Goal: Task Accomplishment & Management: Use online tool/utility

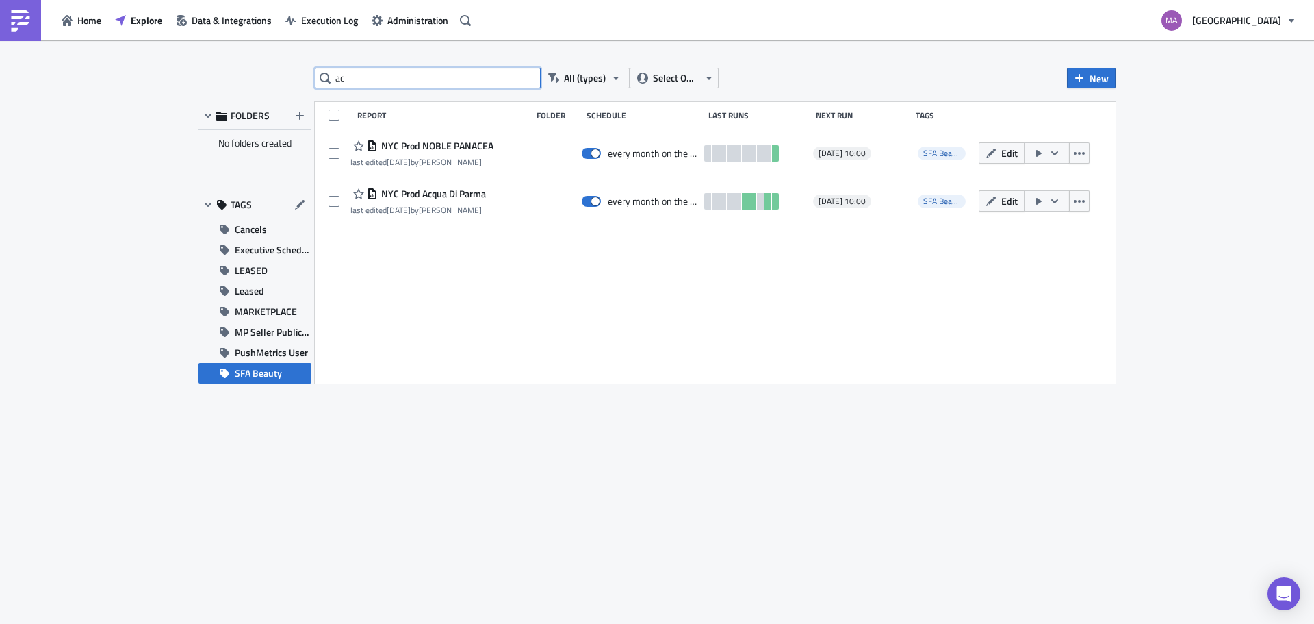
click at [465, 81] on input "ac" at bounding box center [428, 78] width 226 height 21
type input "a"
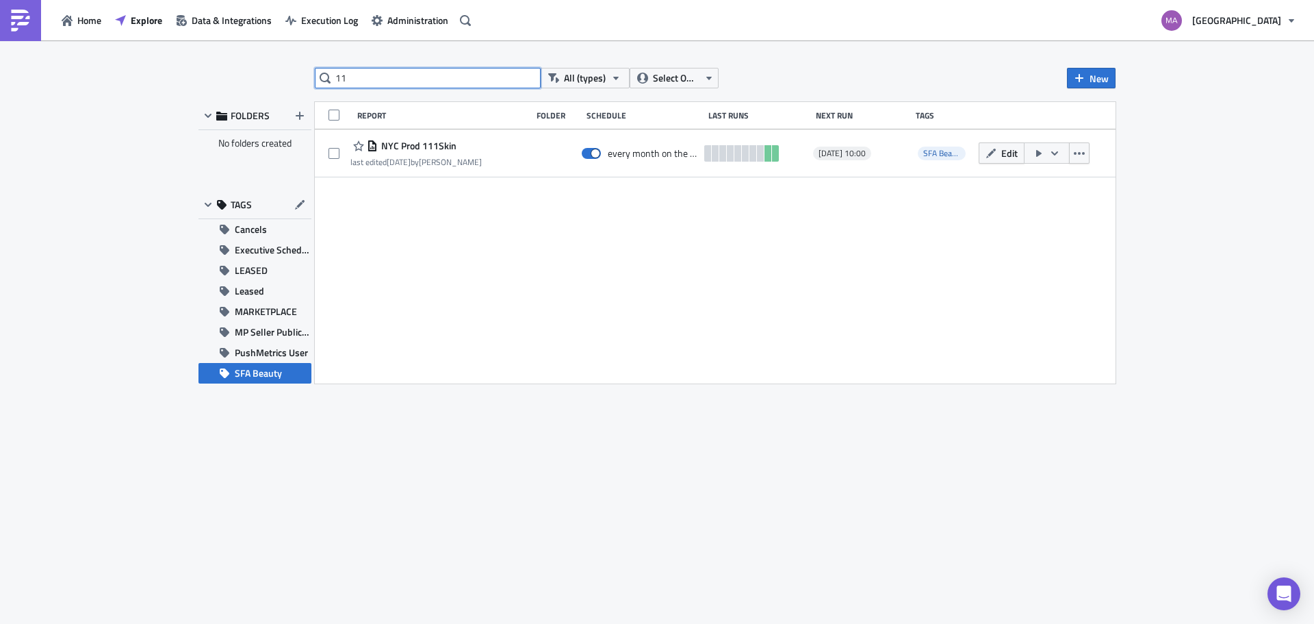
click at [385, 78] on input "11" at bounding box center [428, 78] width 226 height 21
type input "gue"
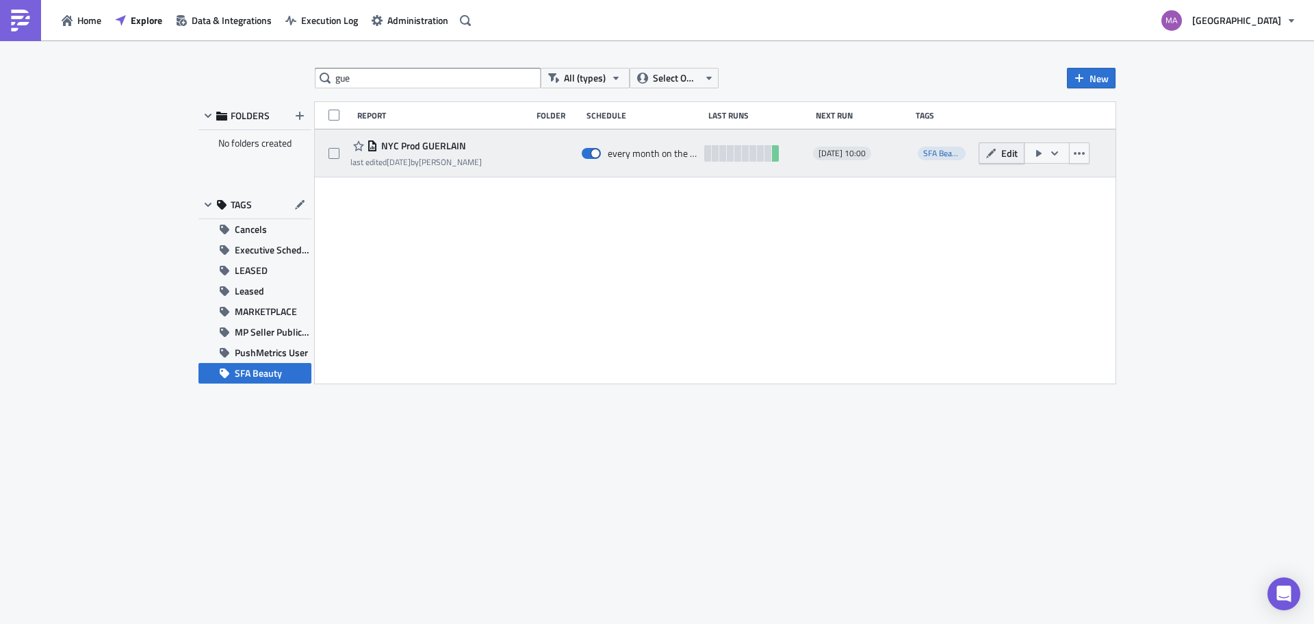
click at [989, 154] on icon "button" at bounding box center [991, 153] width 10 height 10
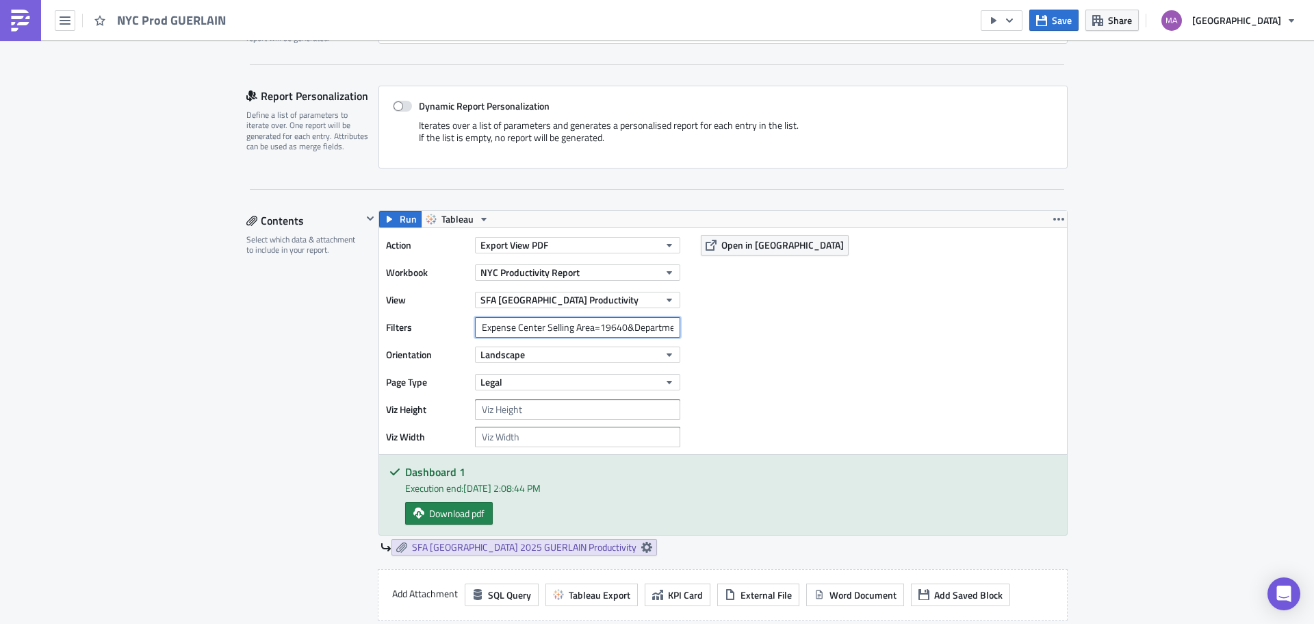
drag, startPoint x: 547, startPoint y: 328, endPoint x: 388, endPoint y: 337, distance: 159.1
click at [388, 337] on div "Action Export View PDF Workbook [GEOGRAPHIC_DATA] Productivity Report View SFA …" at bounding box center [536, 341] width 301 height 212
click at [577, 329] on input "Expense Center Selling Area=19640&Department Number=470&Department Number=275" at bounding box center [577, 327] width 205 height 21
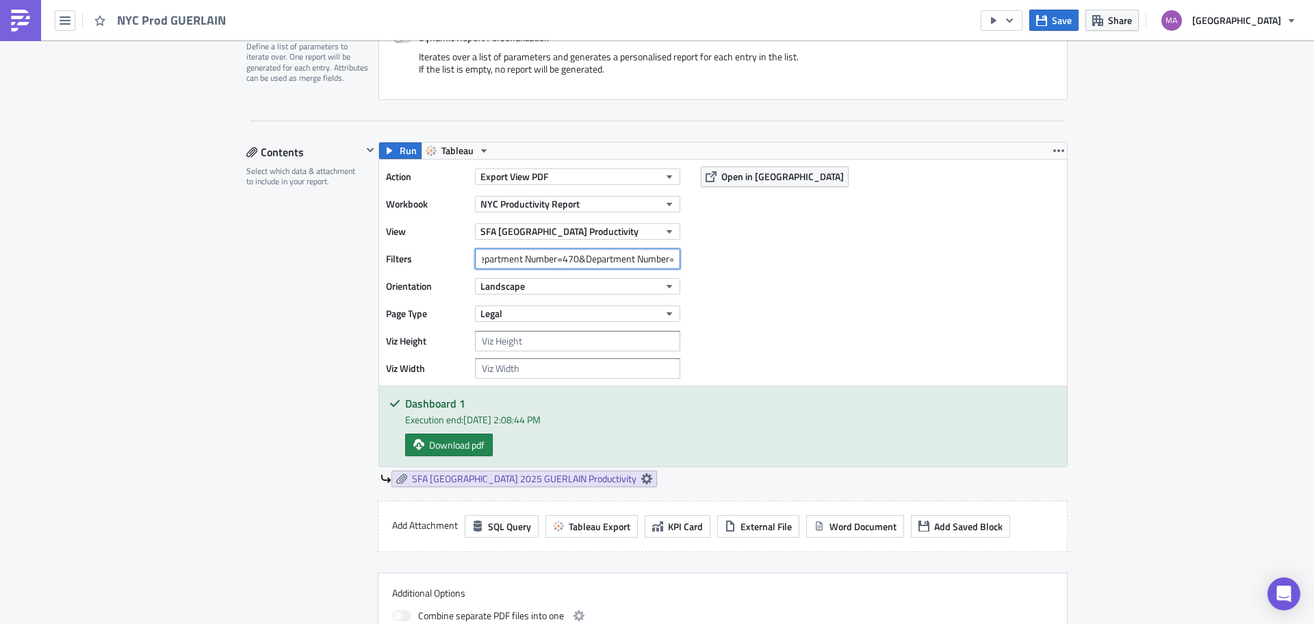
scroll to position [0, 177]
drag, startPoint x: 470, startPoint y: 258, endPoint x: 556, endPoint y: 258, distance: 85.6
click at [556, 258] on input "Expense Center Selling Area=19640&Department Number=470&Department Number=275" at bounding box center [577, 258] width 205 height 21
drag, startPoint x: 564, startPoint y: 261, endPoint x: 713, endPoint y: 277, distance: 149.4
click at [713, 277] on div "Action Export View PDF Workbook [GEOGRAPHIC_DATA] Productivity Report View SFA …" at bounding box center [723, 272] width 688 height 226
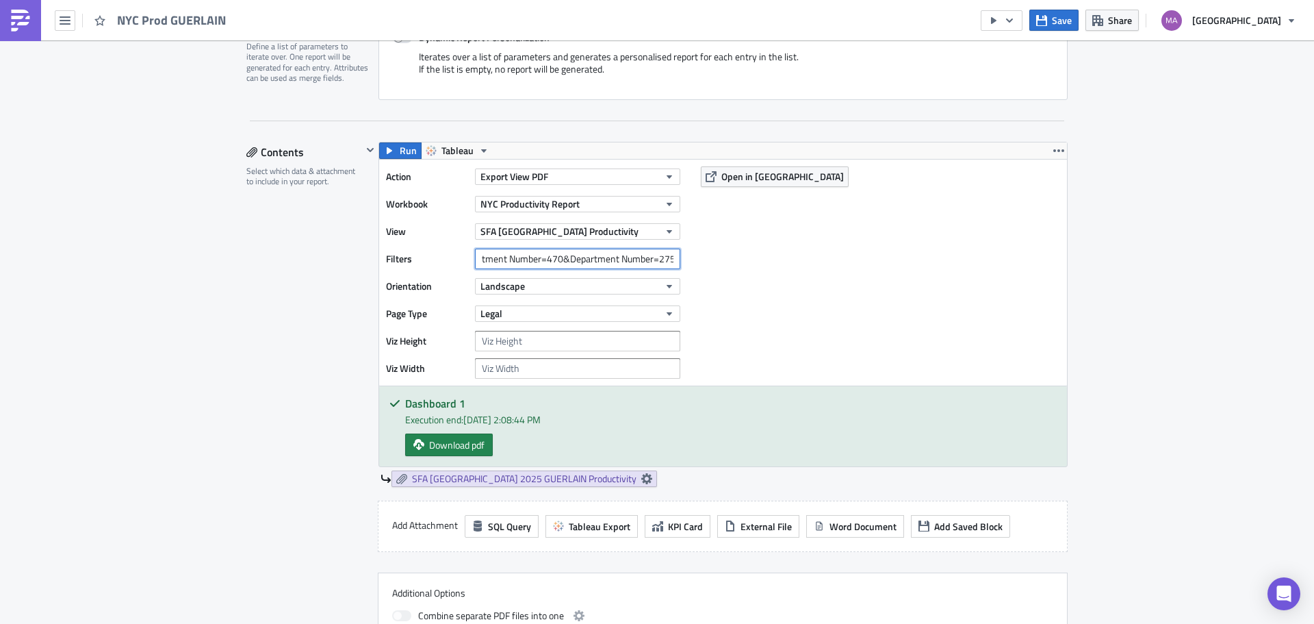
scroll to position [0, 0]
drag, startPoint x: 511, startPoint y: 257, endPoint x: 405, endPoint y: 259, distance: 106.1
click at [362, 271] on div "Run Tableau Action Export View PDF Workbook [GEOGRAPHIC_DATA] Productivity Repo…" at bounding box center [715, 314] width 706 height 345
click at [628, 259] on input "Expense Center Selling Area=19640&Department Number=470&Department Number=275" at bounding box center [577, 258] width 205 height 21
drag, startPoint x: 626, startPoint y: 258, endPoint x: 461, endPoint y: 255, distance: 165.0
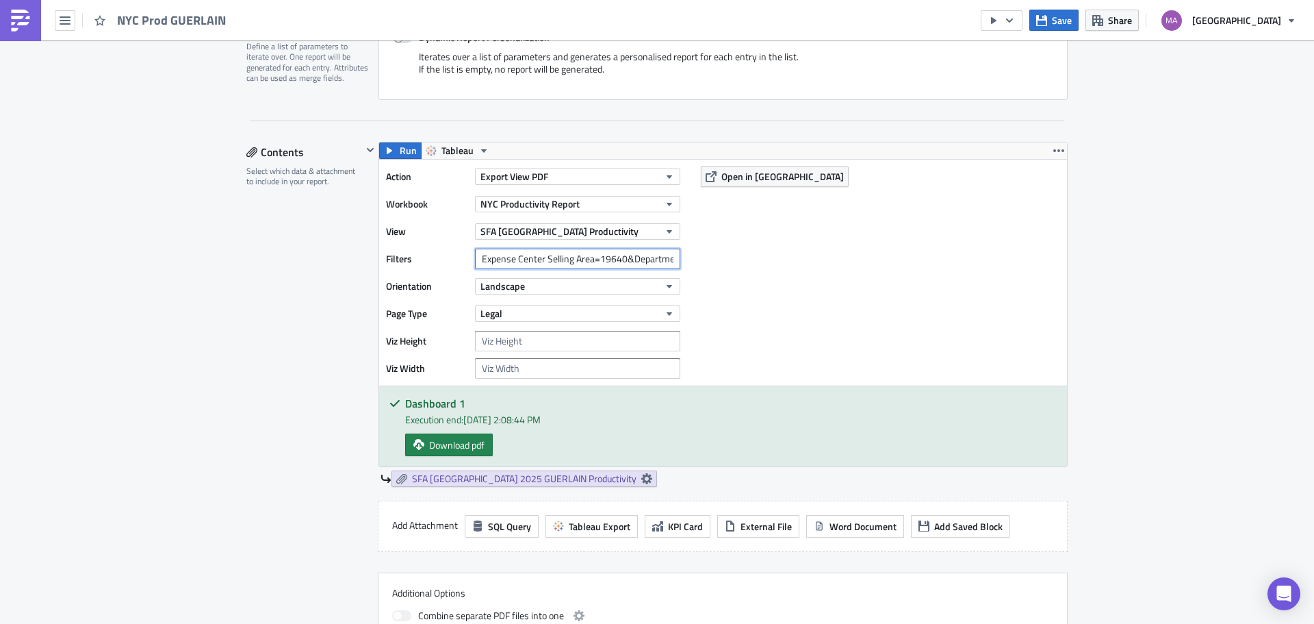
click at [461, 255] on div "Filters Expense Center Selling Area=19640&Department Number=470&Department Numb…" at bounding box center [536, 258] width 301 height 21
click at [631, 257] on input "Expense Center Selling Area=19640&Department Number=470&Department Number=275" at bounding box center [577, 258] width 205 height 21
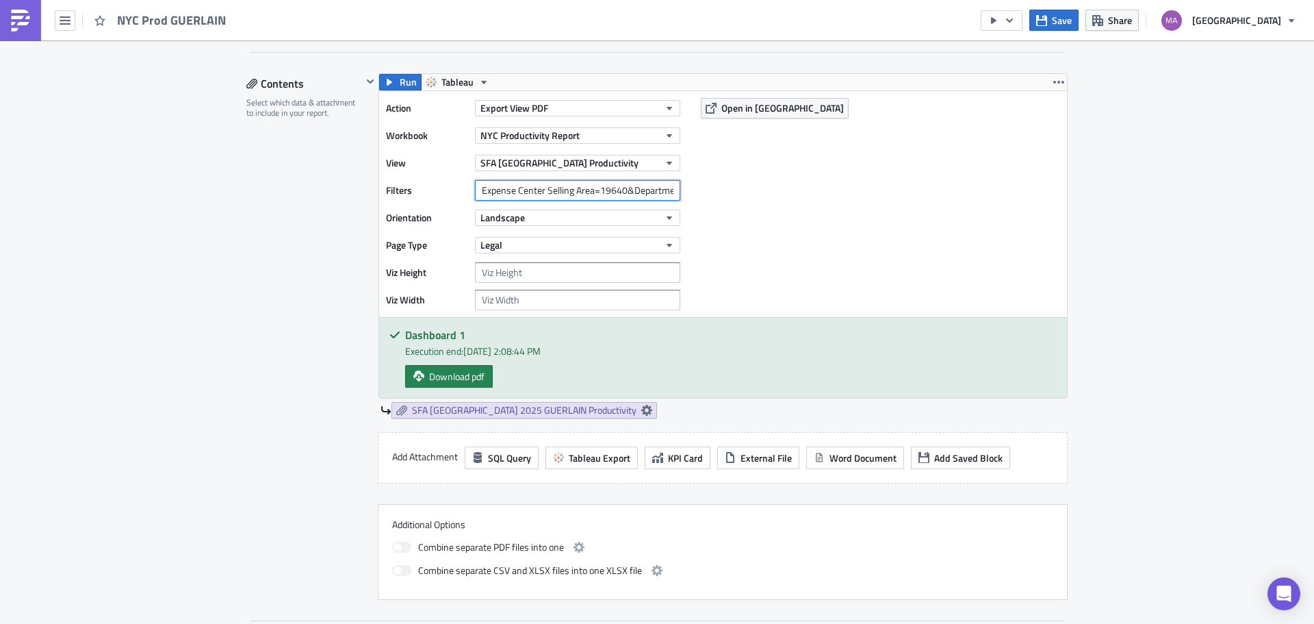
scroll to position [0, 177]
drag, startPoint x: 597, startPoint y: 190, endPoint x: 687, endPoint y: 190, distance: 90.3
click at [687, 190] on div "Action Export View PDF Workbook [GEOGRAPHIC_DATA] Productivity Report View SFA …" at bounding box center [723, 204] width 688 height 226
click at [662, 188] on input "Expense Center Selling Area=19640&Department Number=470&Department Number=275" at bounding box center [577, 190] width 205 height 21
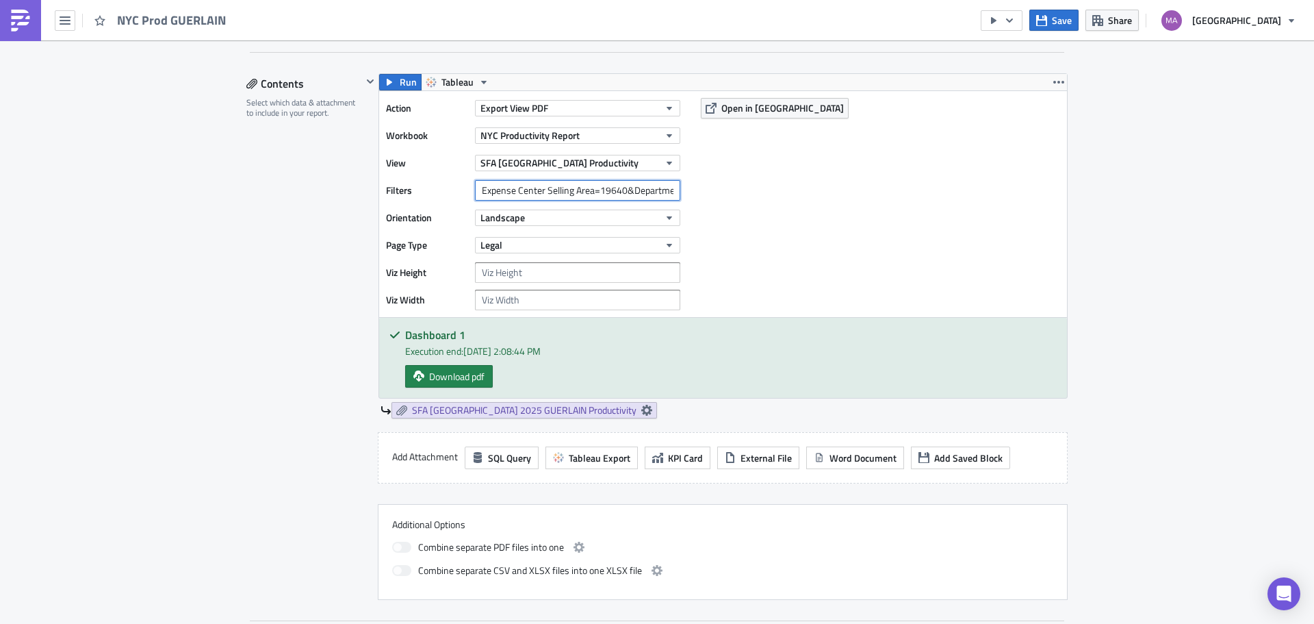
drag, startPoint x: 537, startPoint y: 194, endPoint x: 430, endPoint y: 201, distance: 107.7
click at [430, 201] on div "Action Export View PDF Workbook [GEOGRAPHIC_DATA] Productivity Report View SFA …" at bounding box center [536, 204] width 301 height 212
click at [572, 192] on input "Expense Center Selling Area=19640&Department Number=470&Department Number=275" at bounding box center [577, 190] width 205 height 21
drag, startPoint x: 622, startPoint y: 188, endPoint x: 413, endPoint y: 191, distance: 208.8
click at [413, 191] on div "Filters Expense Center Selling Area=19640&Department Number=470&Department Numb…" at bounding box center [536, 190] width 301 height 21
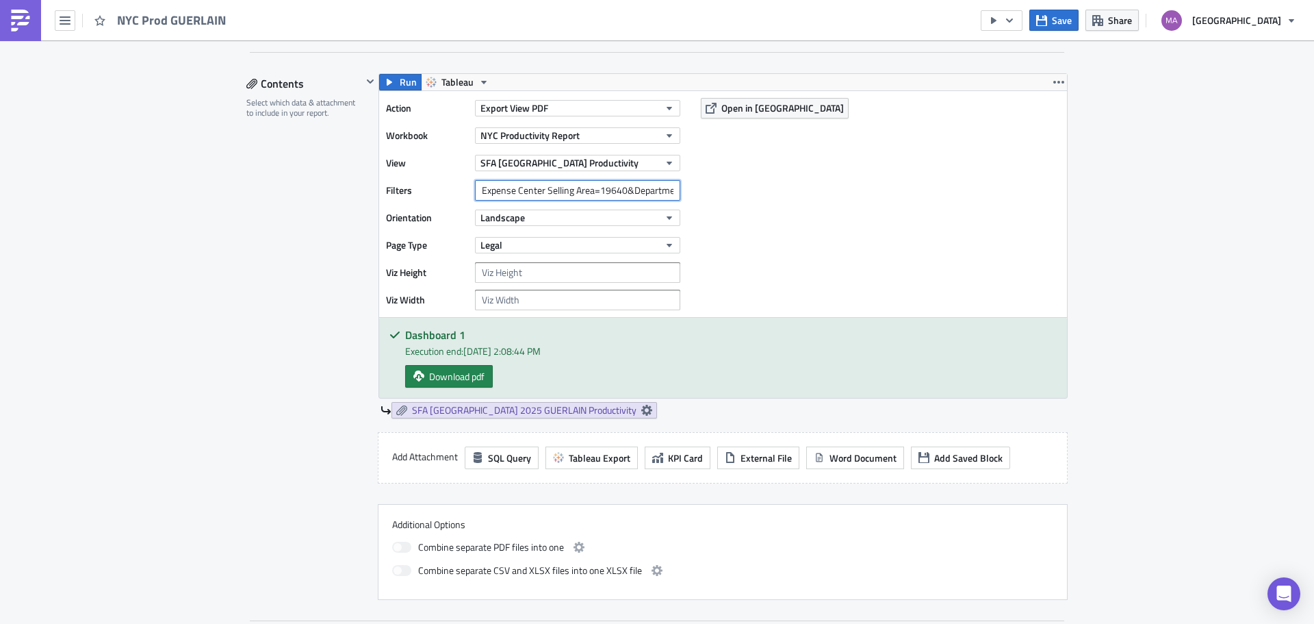
drag, startPoint x: 625, startPoint y: 190, endPoint x: 401, endPoint y: 189, distance: 223.8
click at [402, 190] on div "Filters Expense Center Selling Area=19640&Department Number=470&Department Numb…" at bounding box center [536, 190] width 301 height 21
drag, startPoint x: 644, startPoint y: 192, endPoint x: 681, endPoint y: 197, distance: 37.3
click at [681, 197] on div "Filters Expense Center Selling Area=19640&Department Number=470&Department Numb…" at bounding box center [536, 190] width 301 height 21
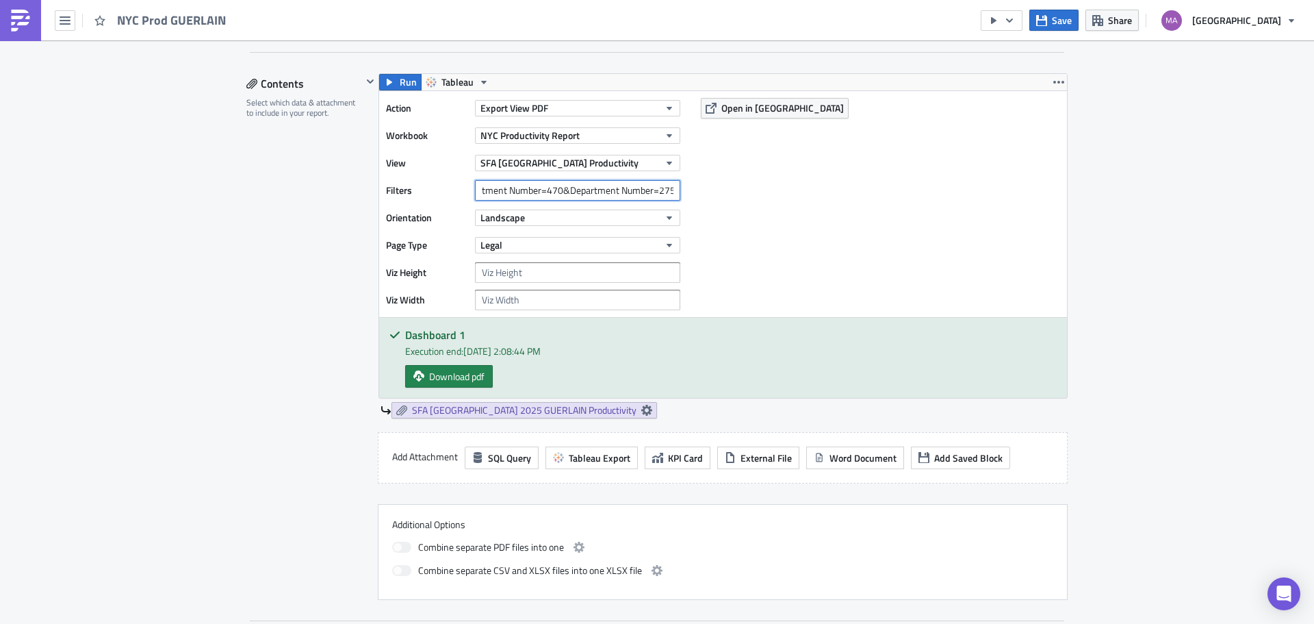
click at [564, 191] on input "Expense Center Selling Area=19640&Department Number=470&Department Number=275" at bounding box center [577, 190] width 205 height 21
paste input "Expense Center Selling Area=19640&"
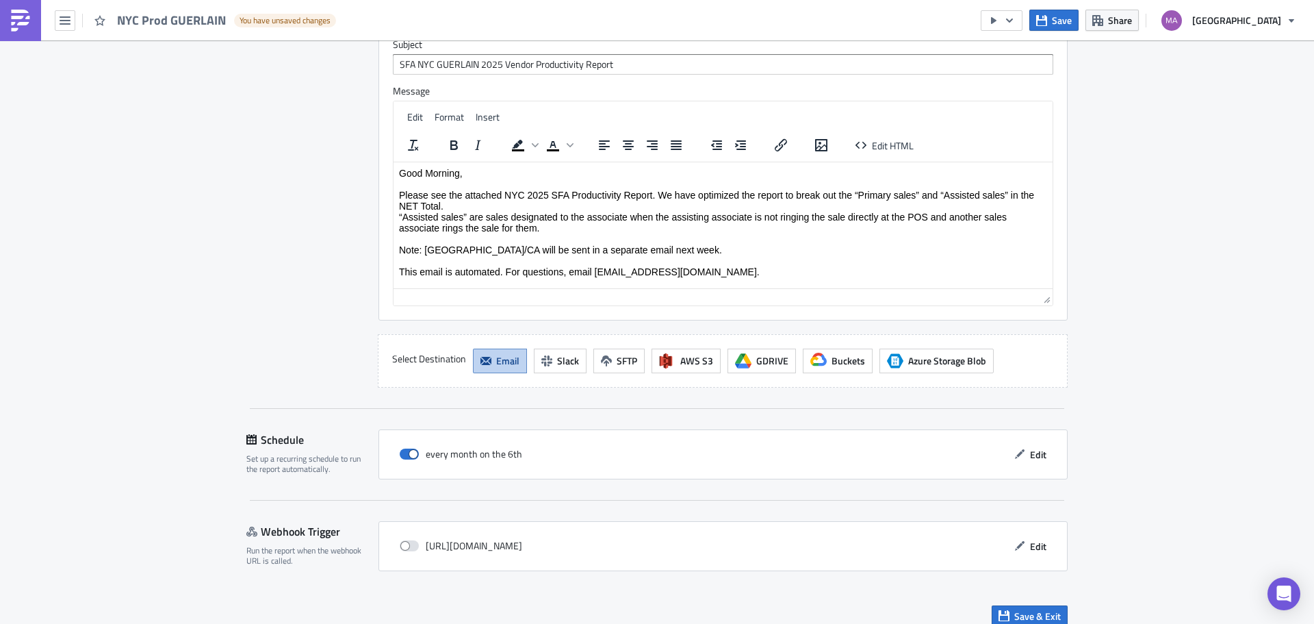
scroll to position [1283, 0]
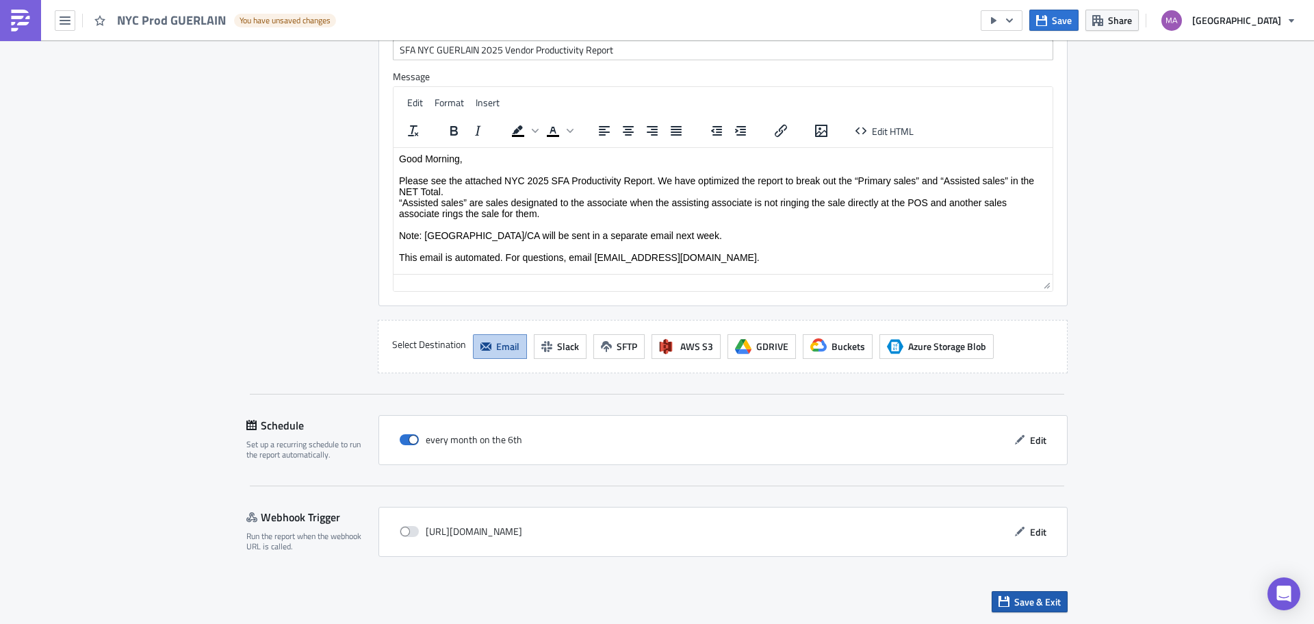
type input "Expense Center Selling Area=19640&Department Number=470&Expense Center Selling …"
click at [1014, 594] on span "Save & Exit" at bounding box center [1037, 601] width 47 height 14
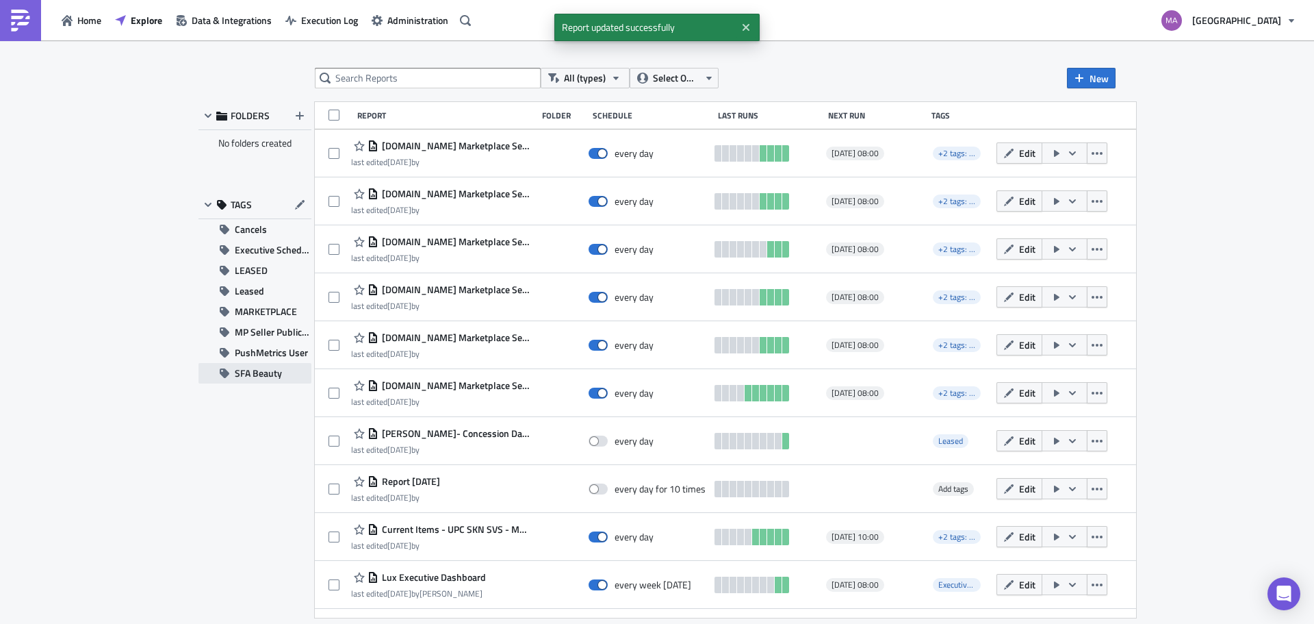
click at [266, 374] on span "SFA Beauty" at bounding box center [258, 373] width 47 height 21
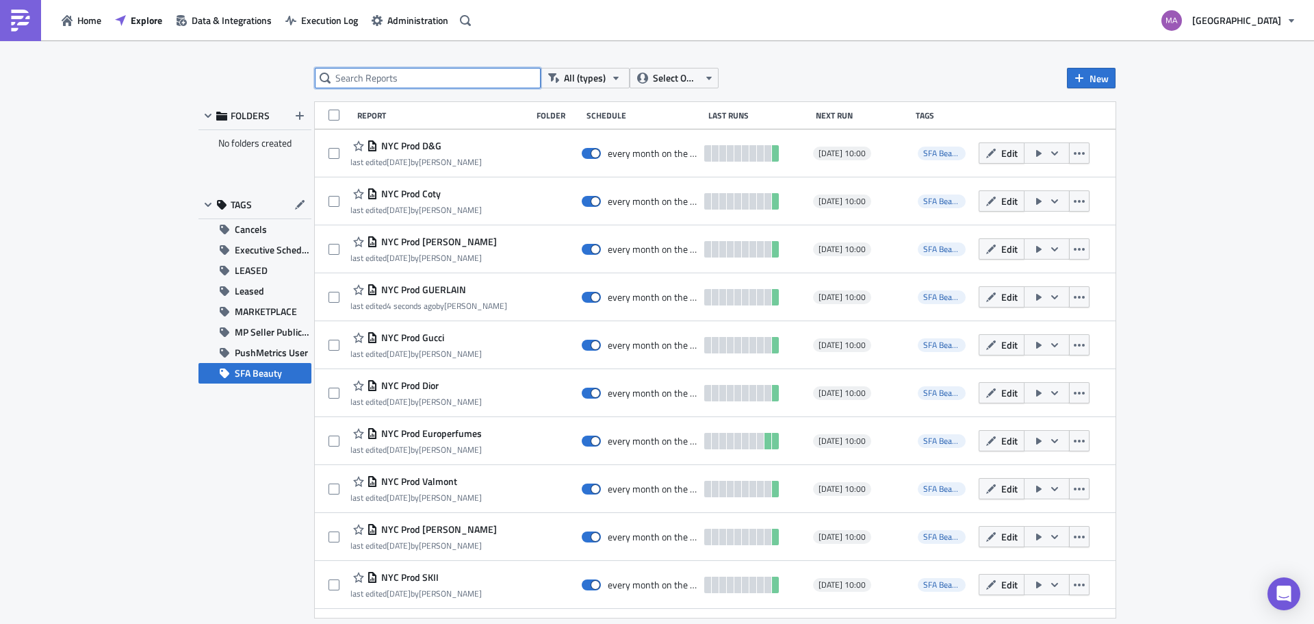
click at [416, 78] on input "text" at bounding box center [428, 78] width 226 height 21
type input "guer"
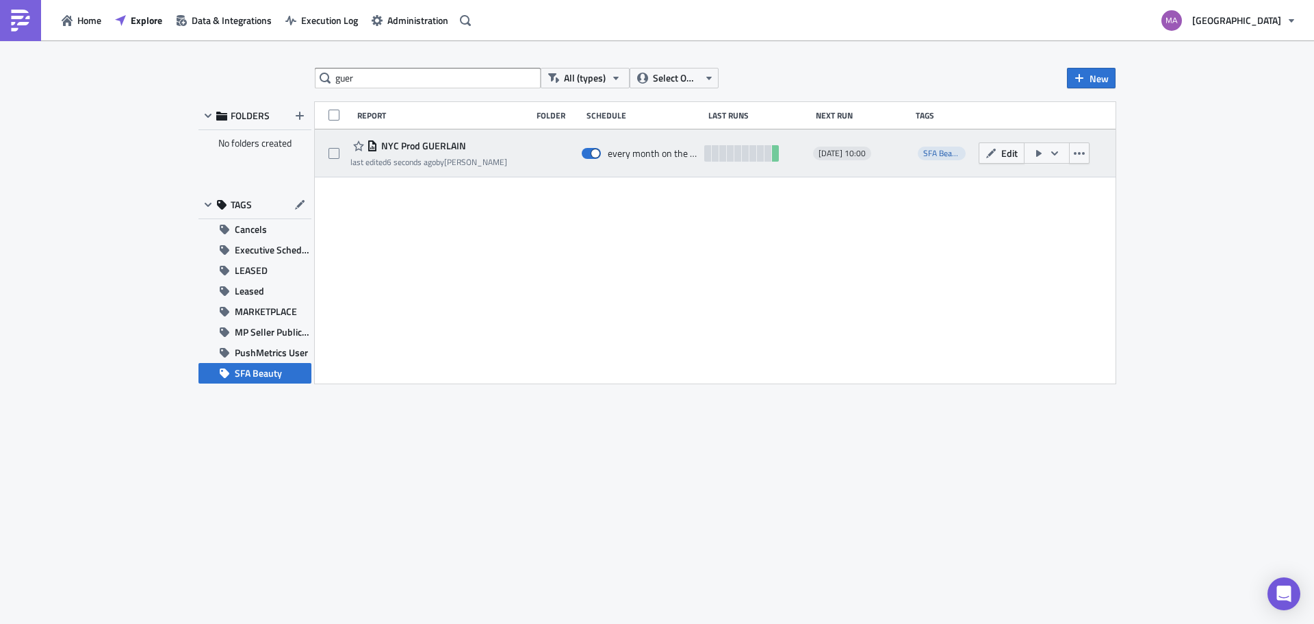
click at [1037, 157] on icon "button" at bounding box center [1039, 153] width 11 height 11
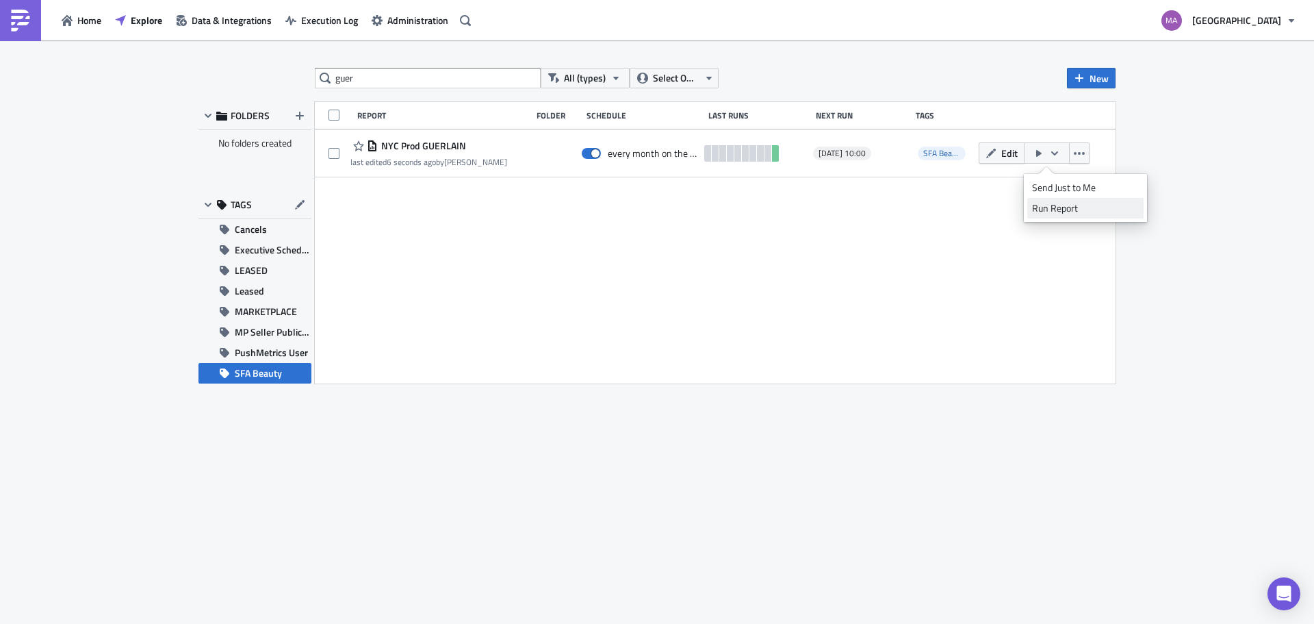
click at [1053, 214] on div "Run Report" at bounding box center [1085, 208] width 107 height 14
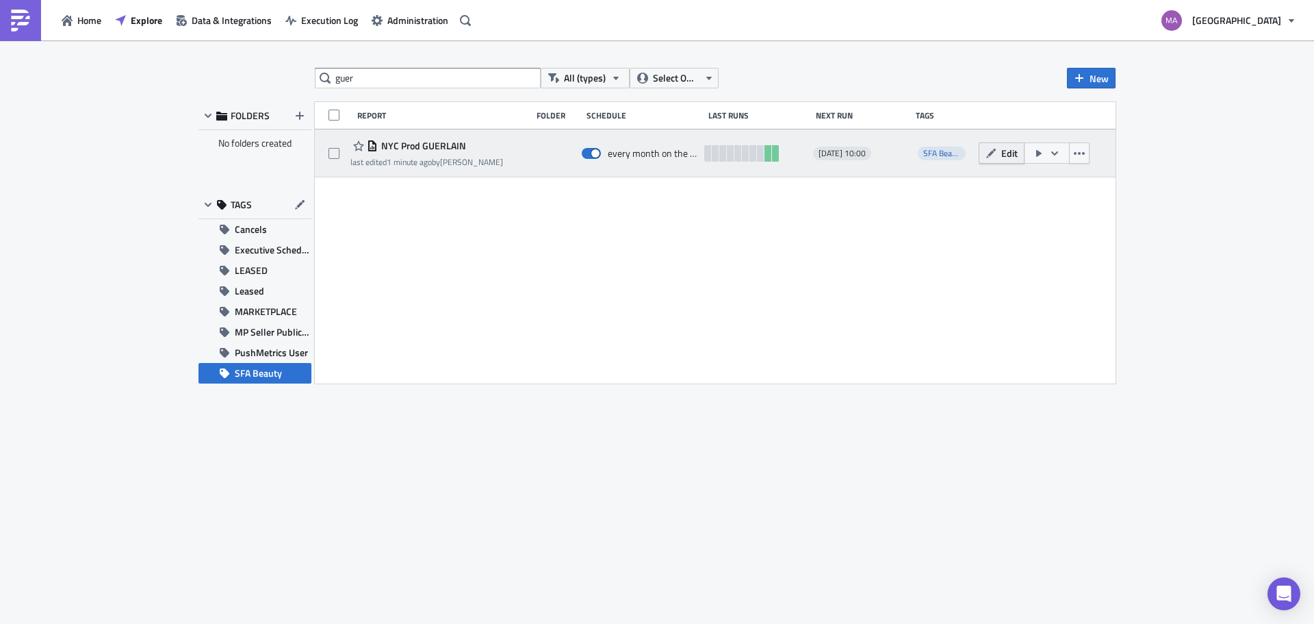
click at [1011, 146] on span "Edit" at bounding box center [1009, 153] width 16 height 14
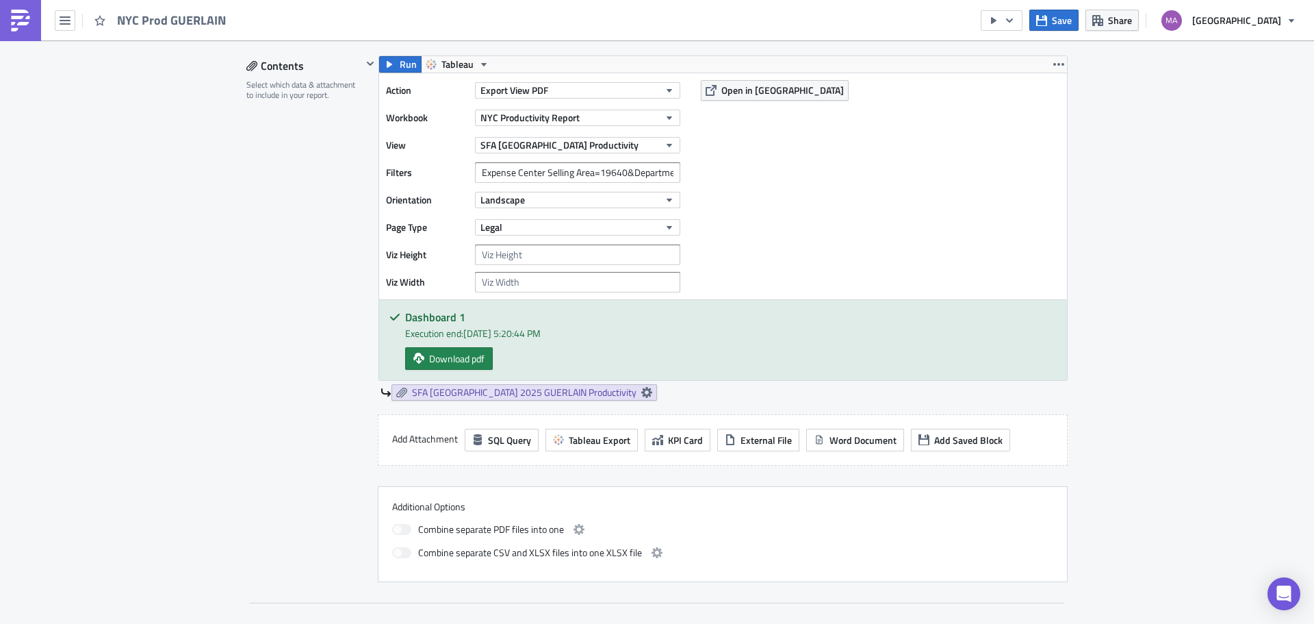
scroll to position [342, 0]
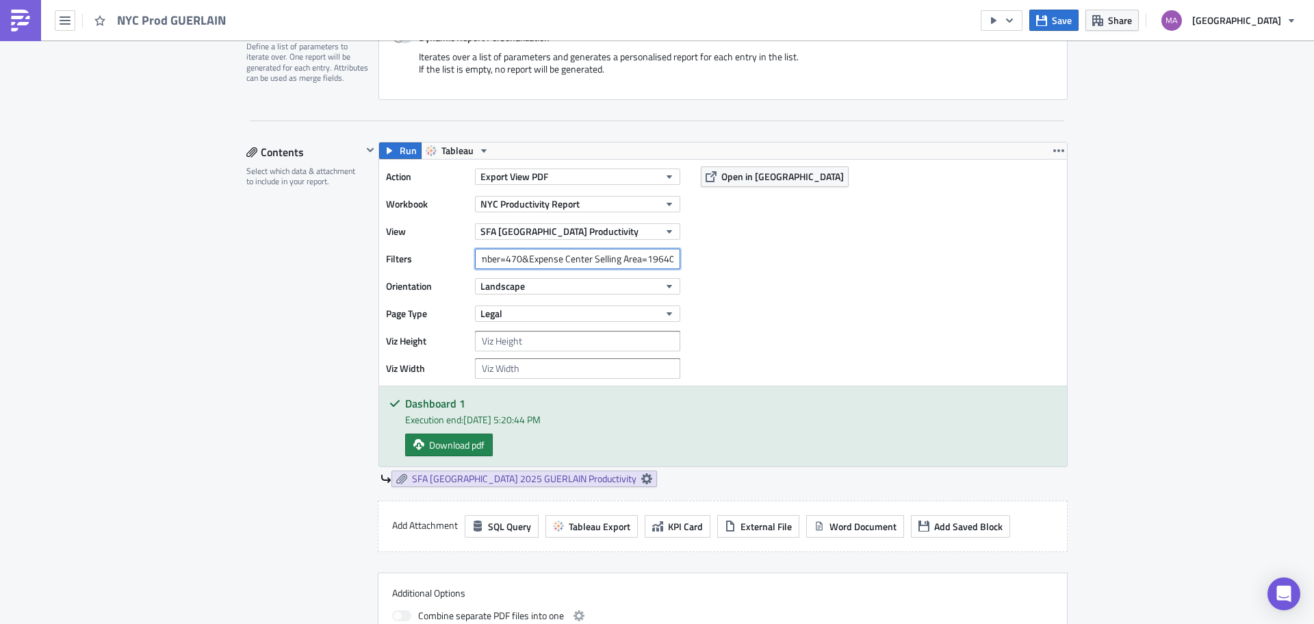
drag, startPoint x: 648, startPoint y: 251, endPoint x: 673, endPoint y: 260, distance: 26.8
click at [673, 260] on input "Expense Center Selling Area=19640&Department Number=470&Expense Center Selling …" at bounding box center [577, 258] width 205 height 21
click at [609, 257] on input "Expense Center Selling Area=19640&Department Number=470&Expense Center Selling …" at bounding box center [577, 258] width 205 height 21
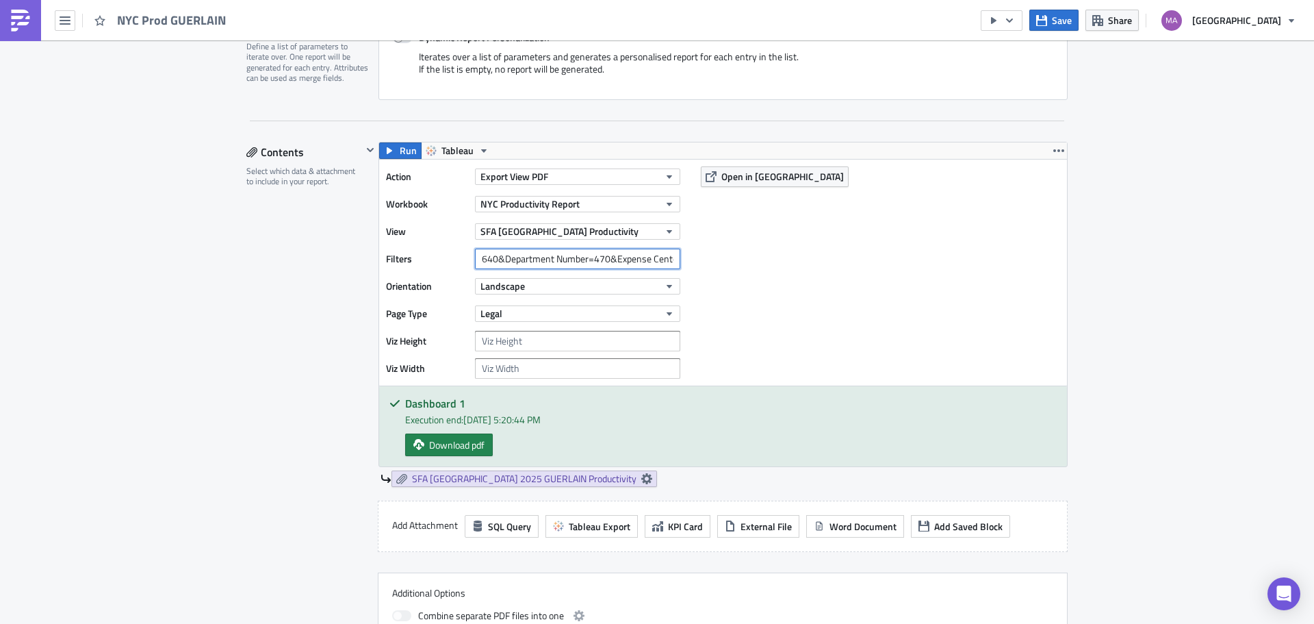
click at [606, 259] on input "Expense Center Selling Area=19640&Department Number=470&Expense Center Selling …" at bounding box center [577, 258] width 205 height 21
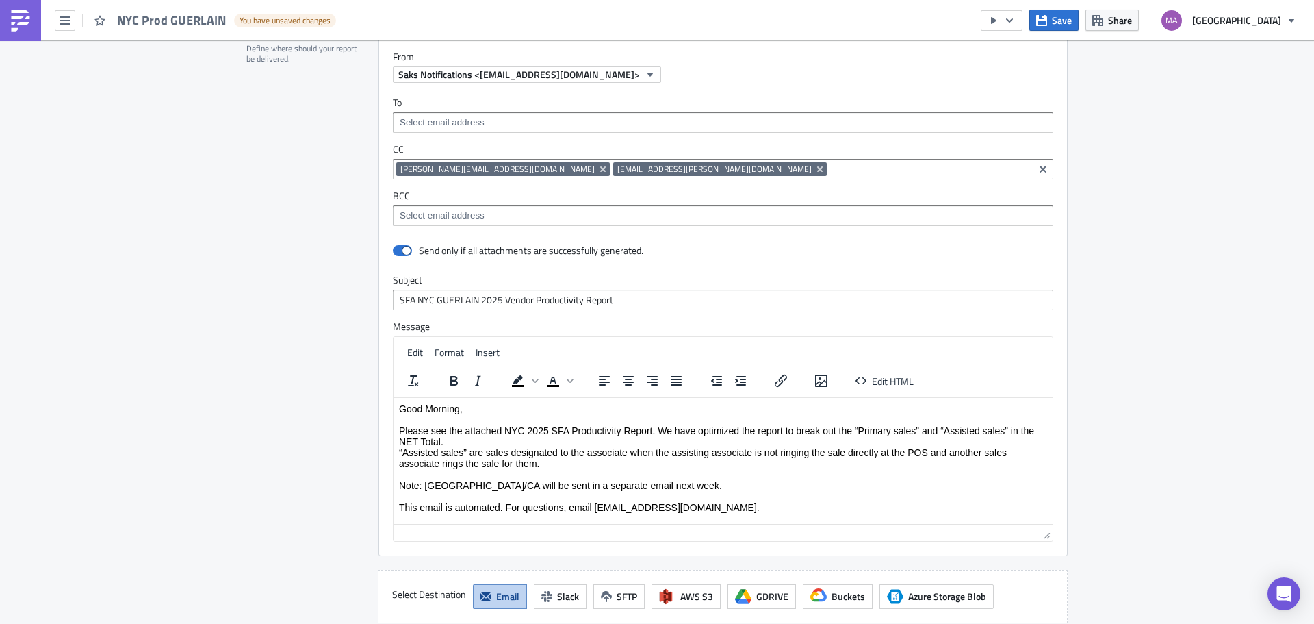
scroll to position [1283, 0]
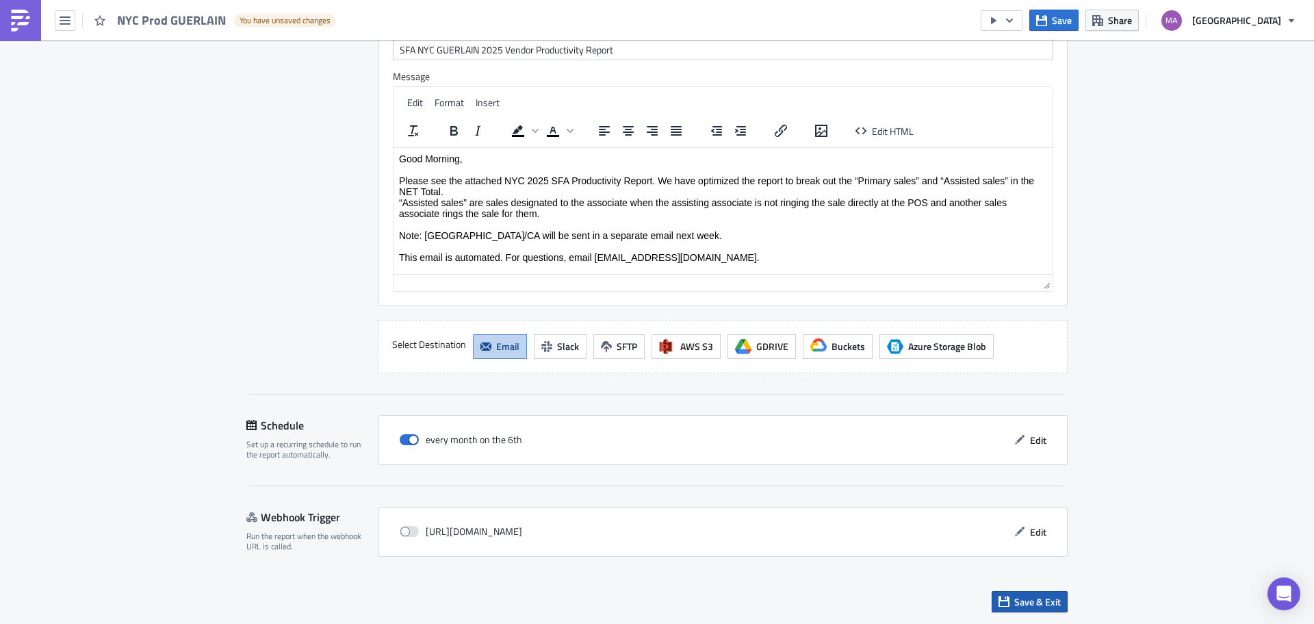
type input "Expense Center Selling Area=19640&Department Number=470&Department Number=275"
click at [1004, 606] on icon "button" at bounding box center [1004, 600] width 11 height 11
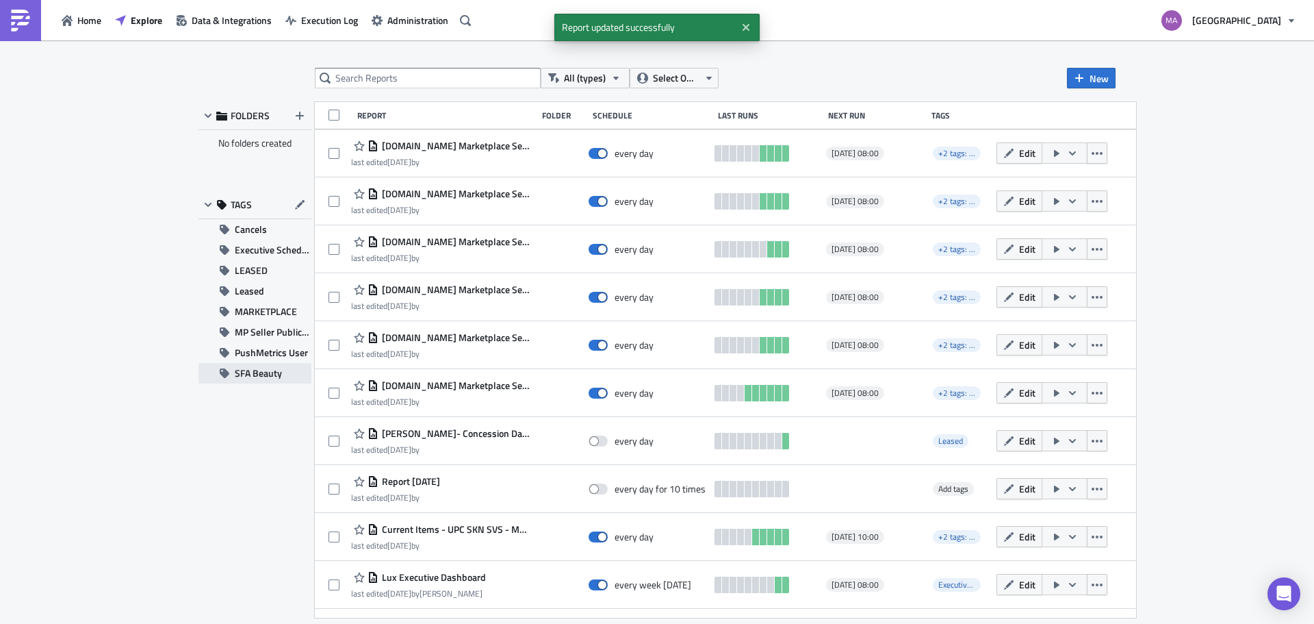
click at [227, 374] on icon "button" at bounding box center [225, 373] width 10 height 10
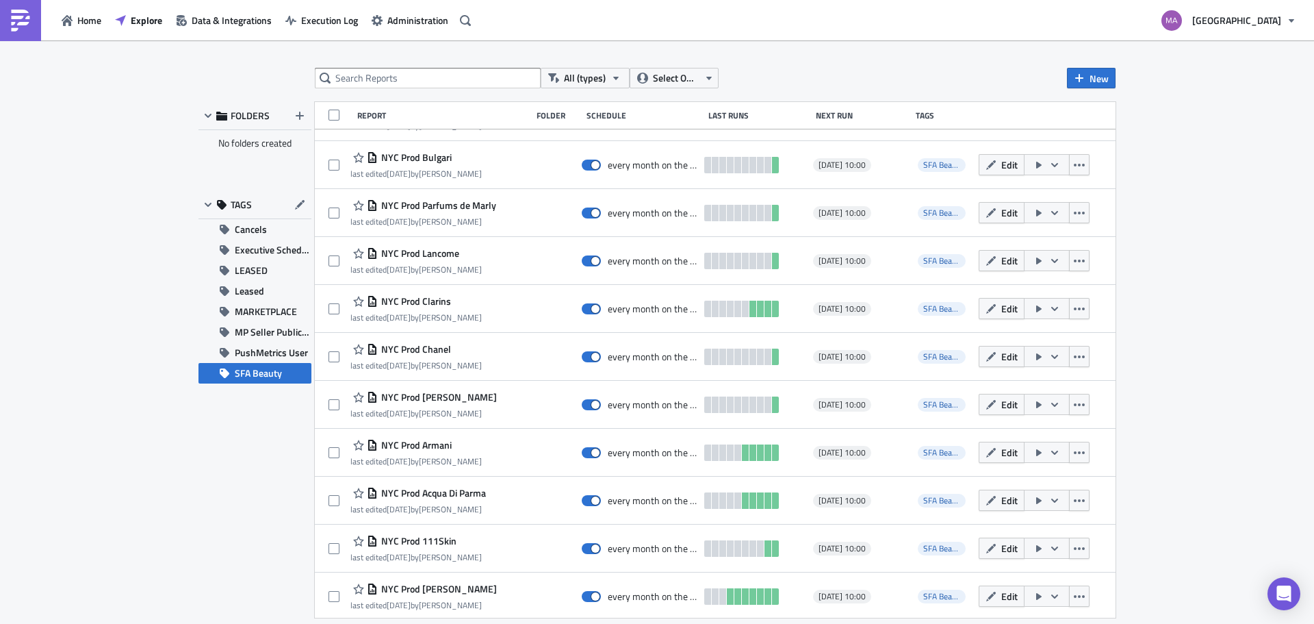
scroll to position [2003, 0]
